Goal: Check status: Check status

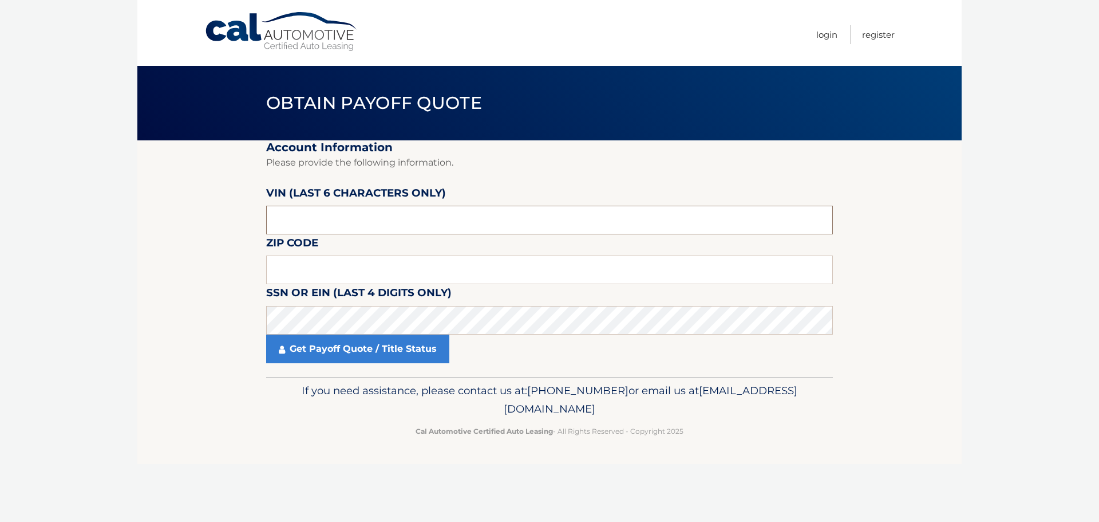
click at [350, 221] on input "text" at bounding box center [549, 220] width 567 height 29
paste input "143326"
type input "143326"
click at [321, 270] on input "text" at bounding box center [549, 269] width 567 height 29
type input "07726"
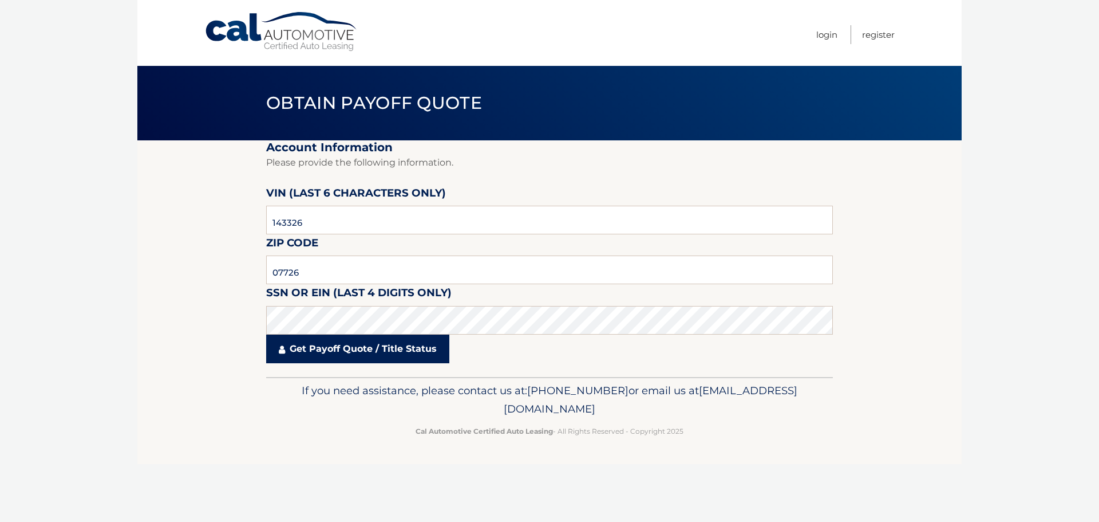
click at [376, 346] on link "Get Payoff Quote / Title Status" at bounding box center [357, 348] width 183 height 29
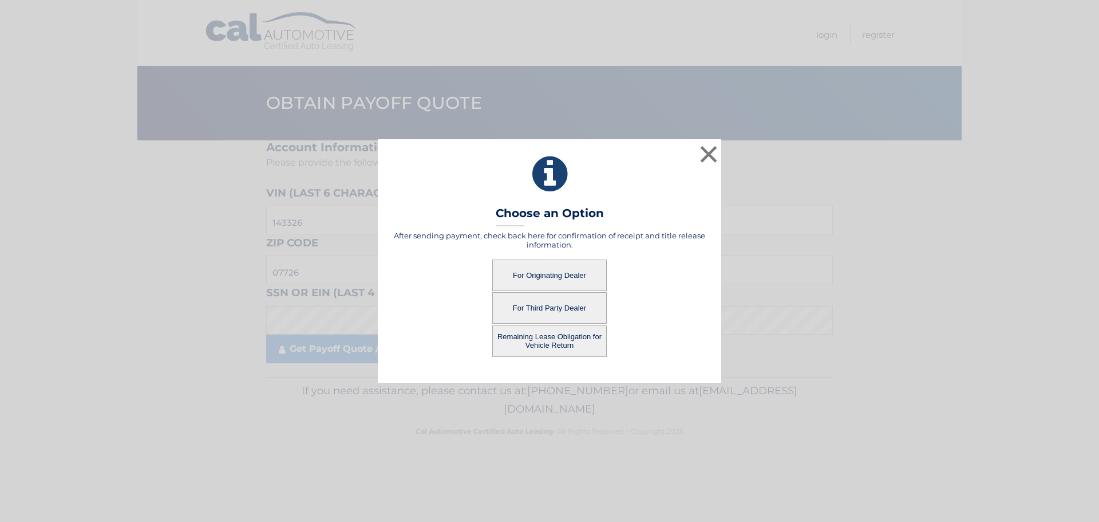
click at [561, 275] on button "For Originating Dealer" at bounding box center [549, 274] width 115 height 31
click at [561, 274] on button "For Originating Dealer" at bounding box center [549, 274] width 115 height 31
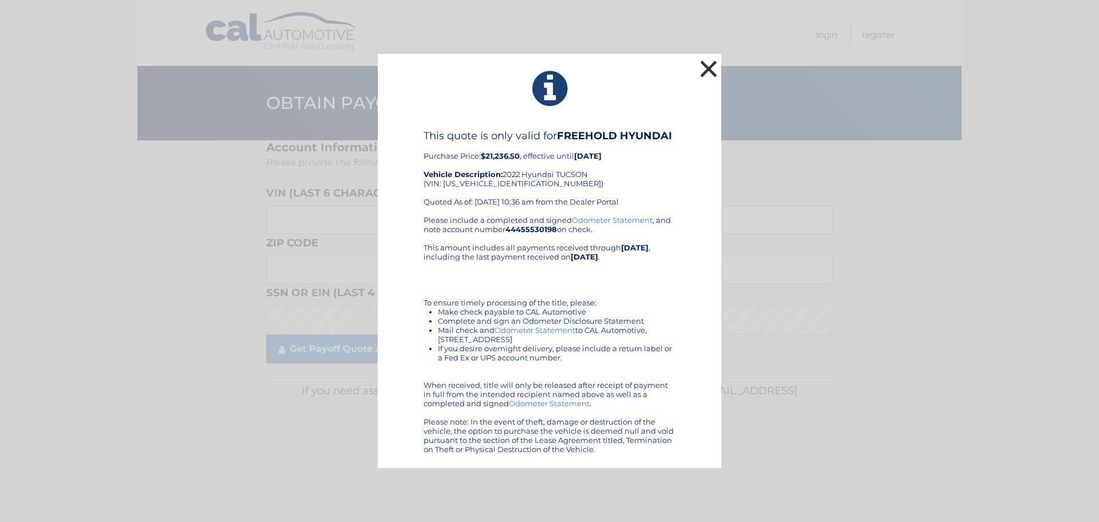
click at [707, 73] on button "×" at bounding box center [708, 68] width 23 height 23
